Goal: Task Accomplishment & Management: Complete application form

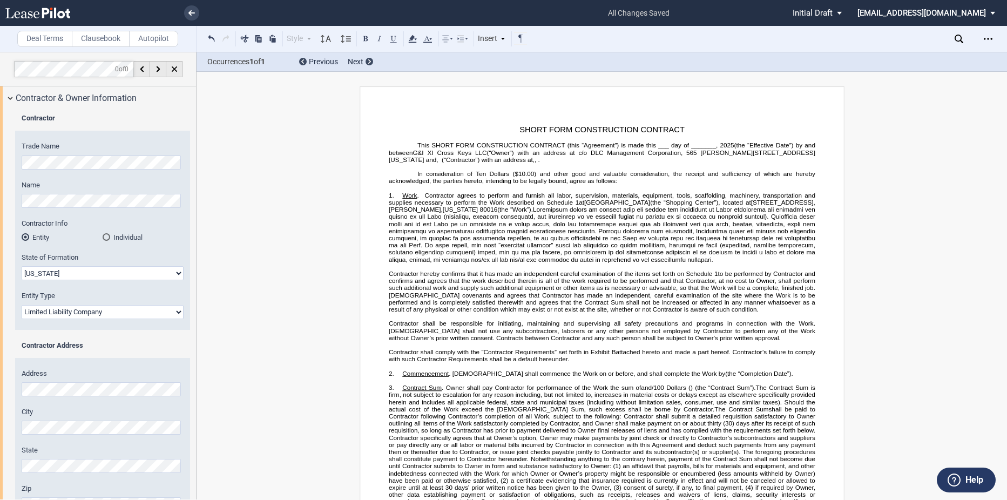
click at [508, 377] on span ". [DEMOGRAPHIC_DATA] shall commence the Work on or before" at bounding box center [541, 373] width 185 height 7
click at [447, 377] on p "2. Commencement . Contractor shall commence the Work on or before ﻿ ﻿ , and sha…" at bounding box center [602, 373] width 427 height 7
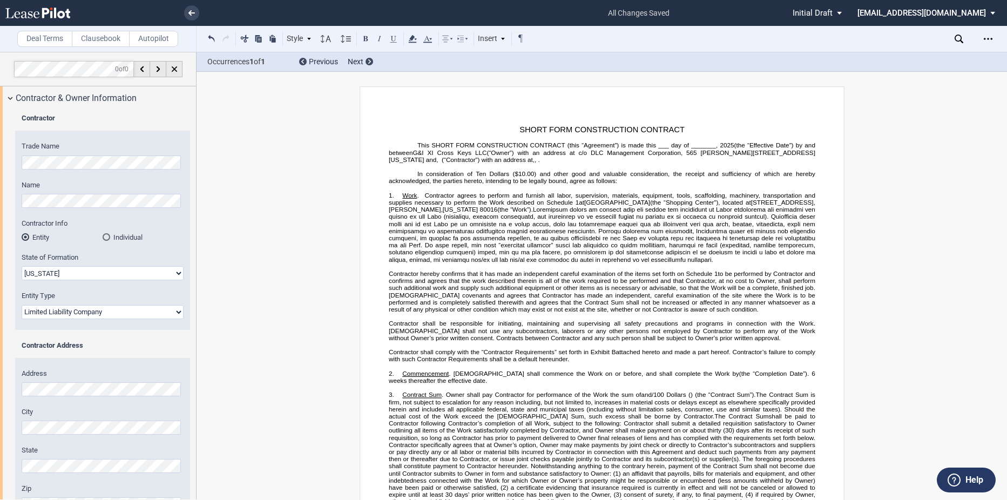
click at [450, 384] on span "(the “Completion Date”). 6 weeks thereafter the effective date." at bounding box center [603, 377] width 428 height 14
click at [553, 391] on p "﻿" at bounding box center [602, 387] width 427 height 7
click at [568, 384] on p "2. Commencement . Contractor shall commence the Work on or before ﻿ ﻿ , and sha…" at bounding box center [602, 377] width 427 height 14
click at [792, 144] on span "(the “Effective Date”) by and between" at bounding box center [603, 149] width 428 height 14
click at [606, 384] on p "2. Commencement . Contractor shall commence the Work on or before ﻿ ﻿ , and sha…" at bounding box center [602, 377] width 427 height 14
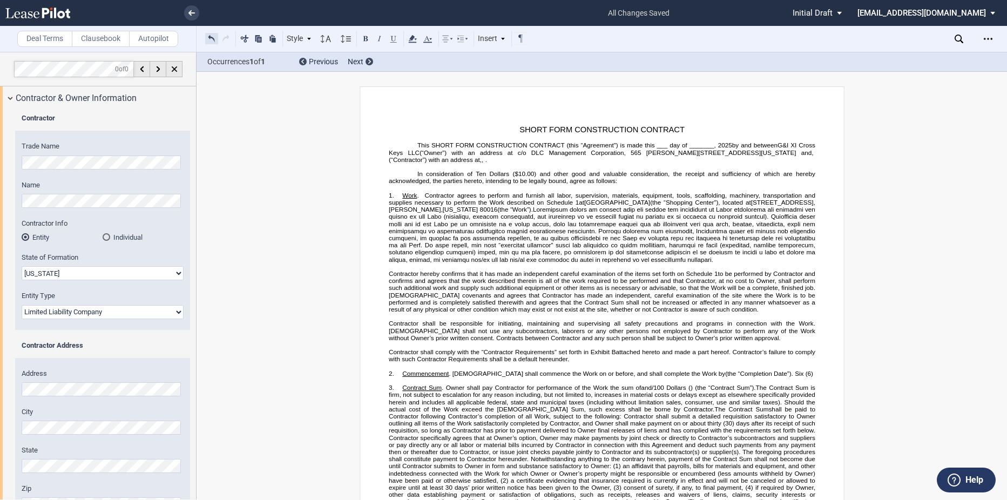
click at [210, 37] on button at bounding box center [211, 38] width 13 height 13
click at [210, 37] on div "Style 1. section a. Subsection Normal Normal 8pt 9pt 10pt 10.5pt 11pt 12pt 14pt…" at bounding box center [366, 39] width 323 height 14
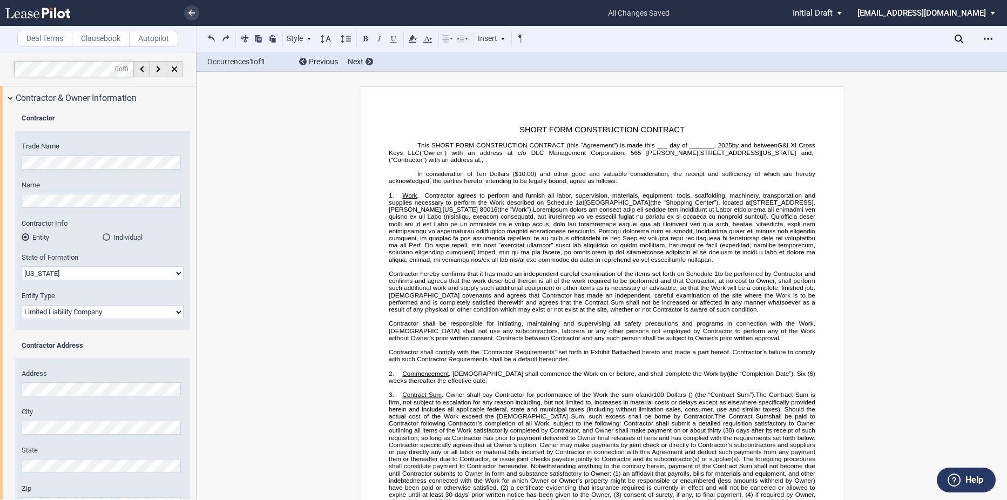
drag, startPoint x: 561, startPoint y: 388, endPoint x: 443, endPoint y: 389, distance: 118.3
click at [443, 384] on span "(the “Completion Date”). Six (6) weeks thereafter the effective date." at bounding box center [603, 377] width 428 height 14
